Goal: Find specific page/section: Find specific page/section

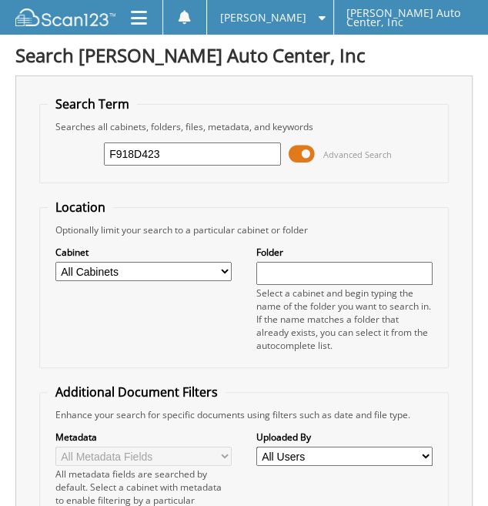
type input "F918D423"
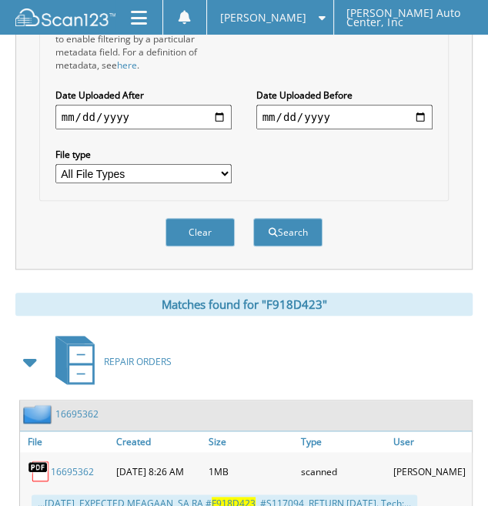
scroll to position [462, 0]
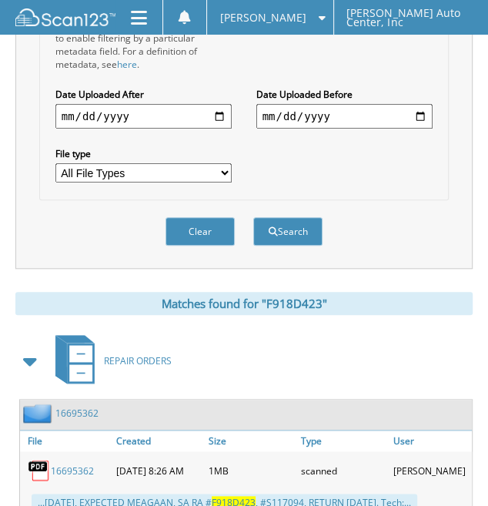
click at [77, 464] on link "16695362" at bounding box center [72, 470] width 43 height 13
